Goal: Check status: Check status

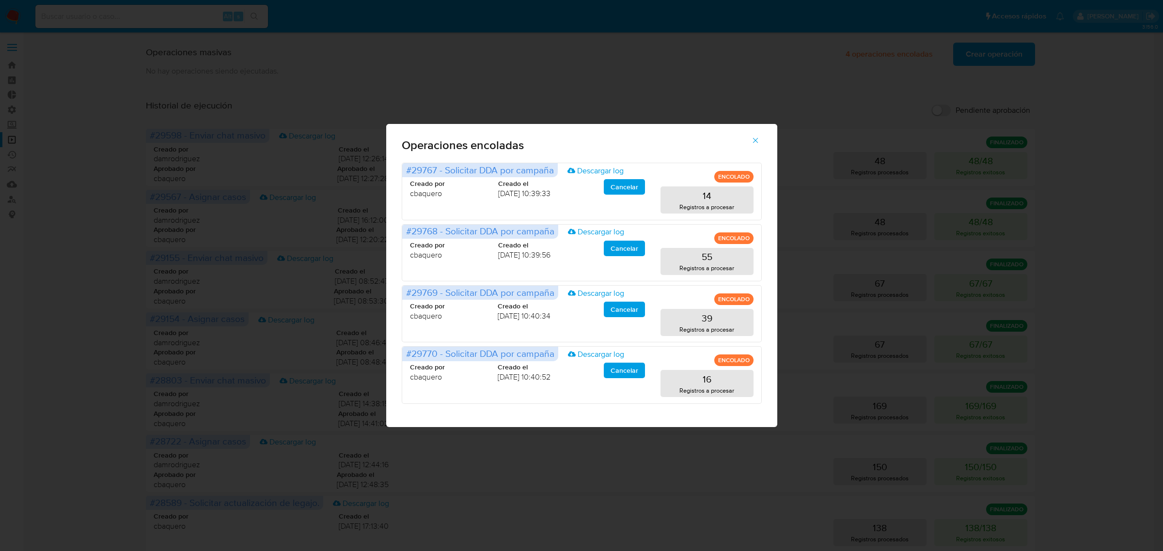
click at [393, 435] on div "Operaciones encoladas #29767 - Solicitar DDA por campaña Descargar log ENCOLADO…" at bounding box center [581, 275] width 1163 height 551
click at [757, 139] on icon "button" at bounding box center [754, 140] width 5 height 5
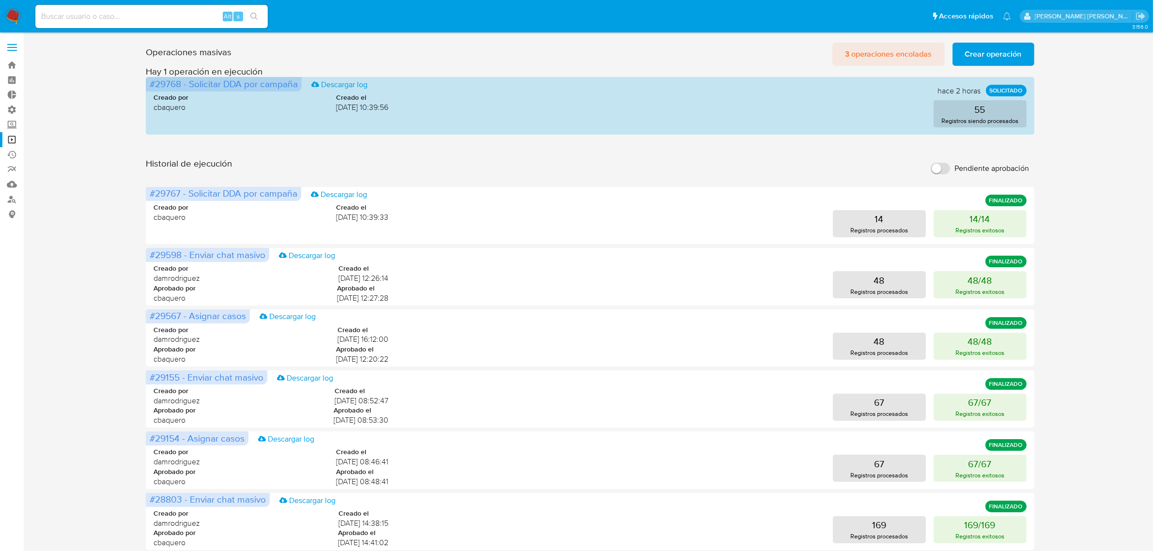
click at [884, 53] on span "3 operaciones encoladas" at bounding box center [888, 54] width 87 height 21
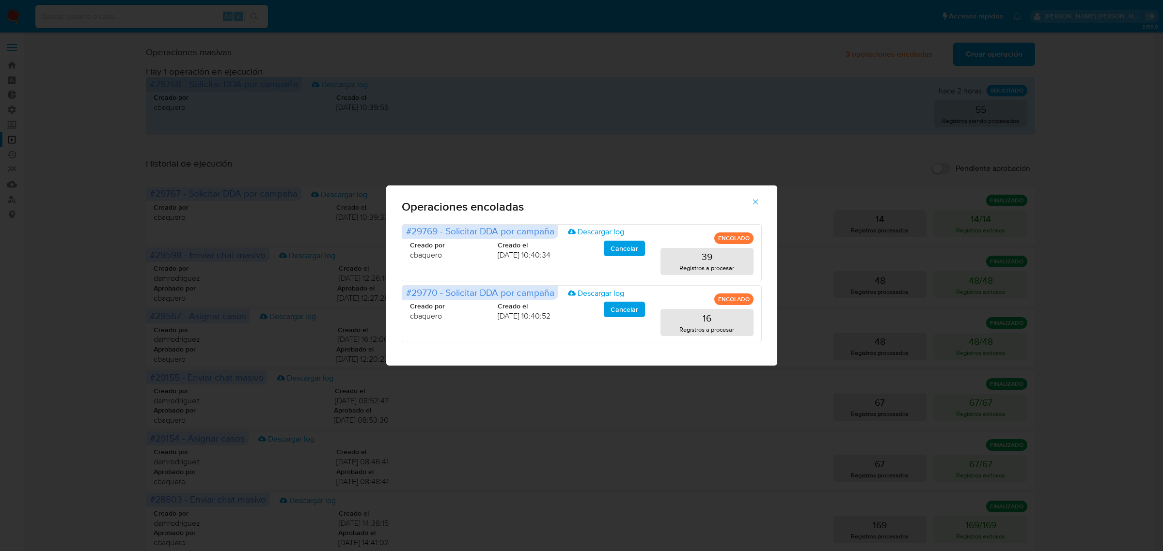
click at [753, 204] on icon "button" at bounding box center [754, 201] width 5 height 5
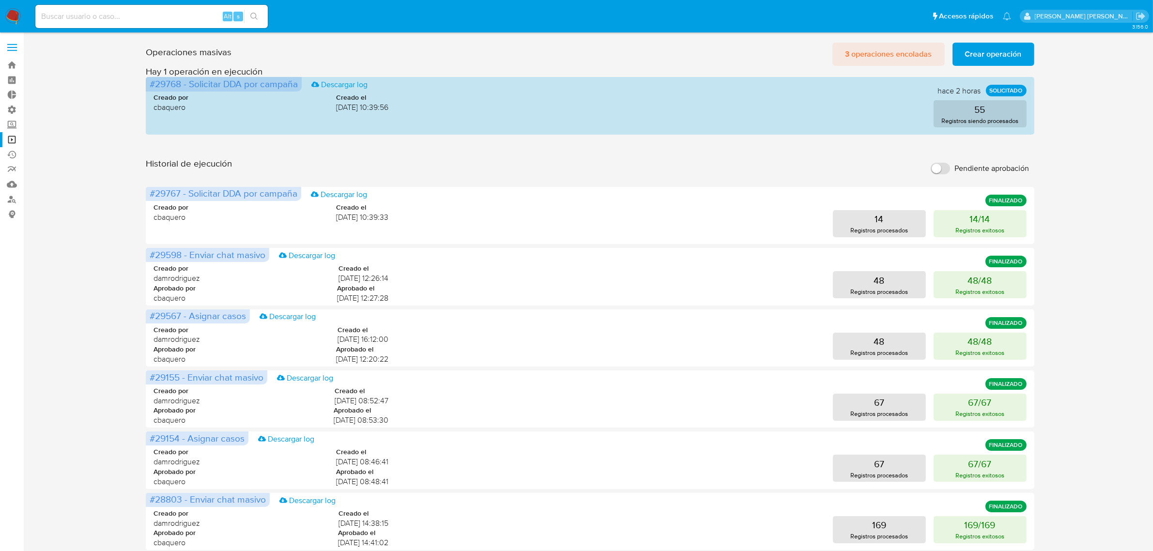
click at [875, 45] on span "3 operaciones encoladas" at bounding box center [888, 54] width 87 height 21
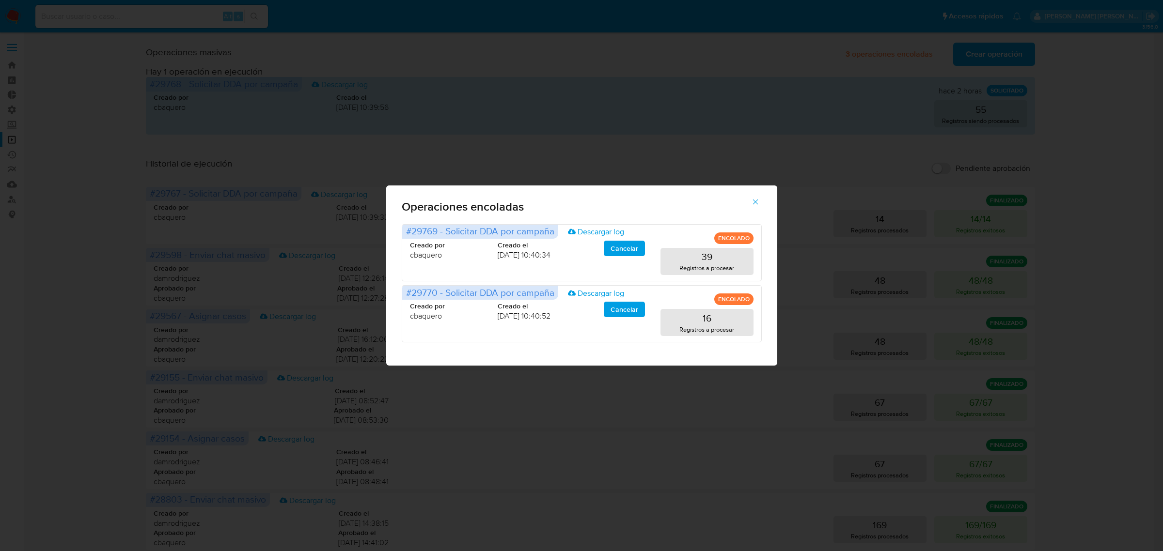
click at [752, 206] on icon "button" at bounding box center [755, 202] width 9 height 9
